Goal: Task Accomplishment & Management: Manage account settings

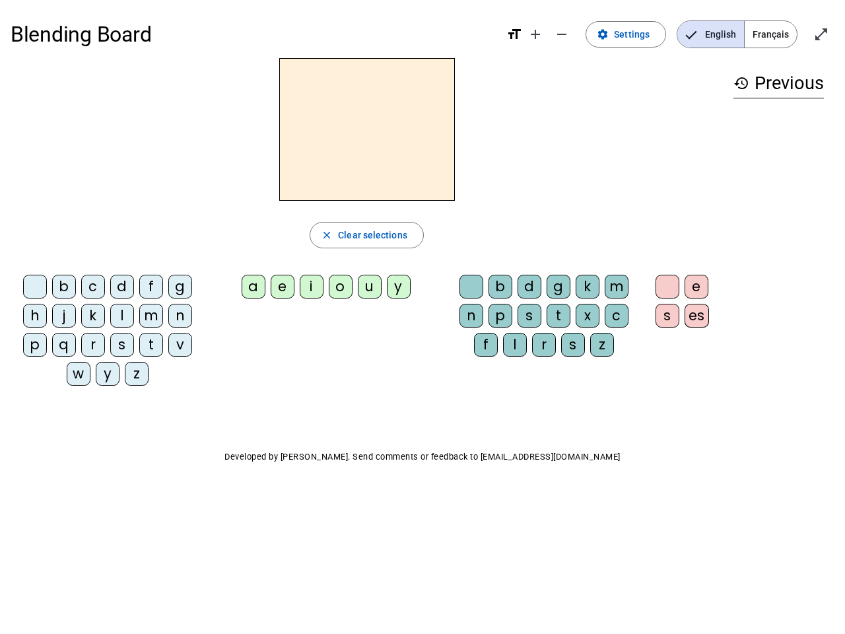
click at [536, 34] on mat-icon "add" at bounding box center [535, 34] width 16 height 16
click at [562, 34] on div "Blending Board format_size add remove settings Settings English Français open_i…" at bounding box center [423, 35] width 824 height 48
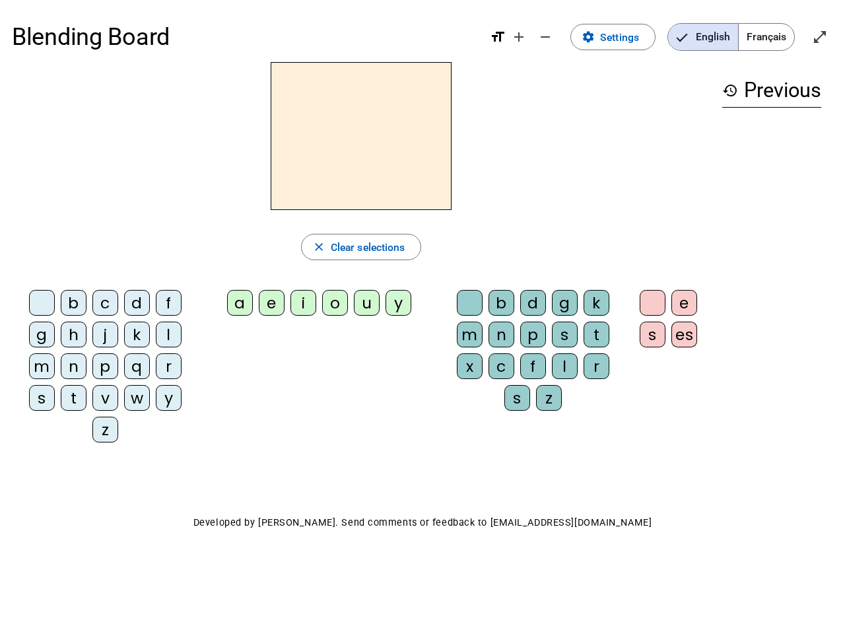
click at [626, 34] on span "Settings" at bounding box center [619, 37] width 39 height 18
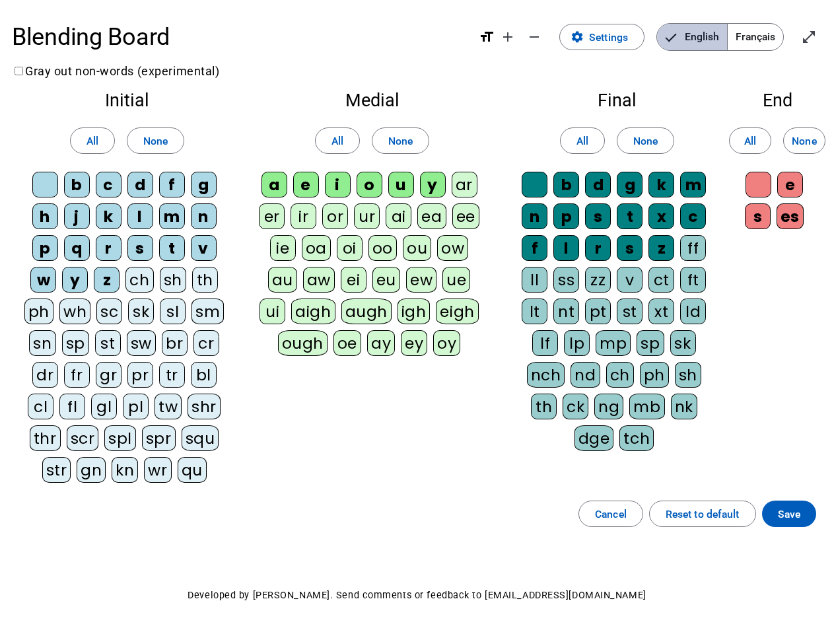
click at [710, 34] on span "English" at bounding box center [692, 37] width 70 height 26
click at [770, 34] on span "Français" at bounding box center [754, 37] width 55 height 26
click at [770, 34] on span "Français" at bounding box center [745, 37] width 75 height 26
click at [821, 34] on span "Enter full screen" at bounding box center [809, 37] width 32 height 32
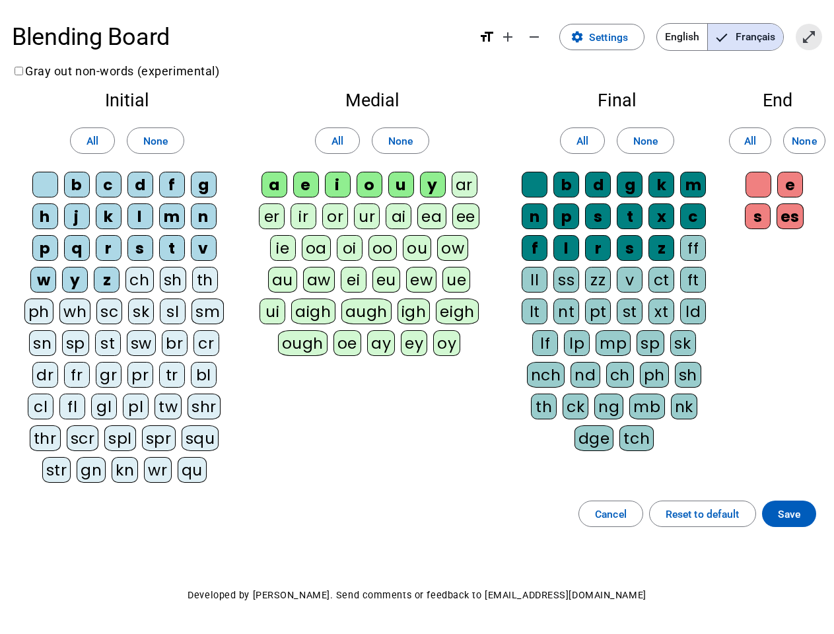
click at [366, 235] on letter-bubble "oi" at bounding box center [353, 251] width 32 height 32
click at [38, 289] on div "w" at bounding box center [43, 280] width 26 height 26
